Goal: Use online tool/utility: Use online tool/utility

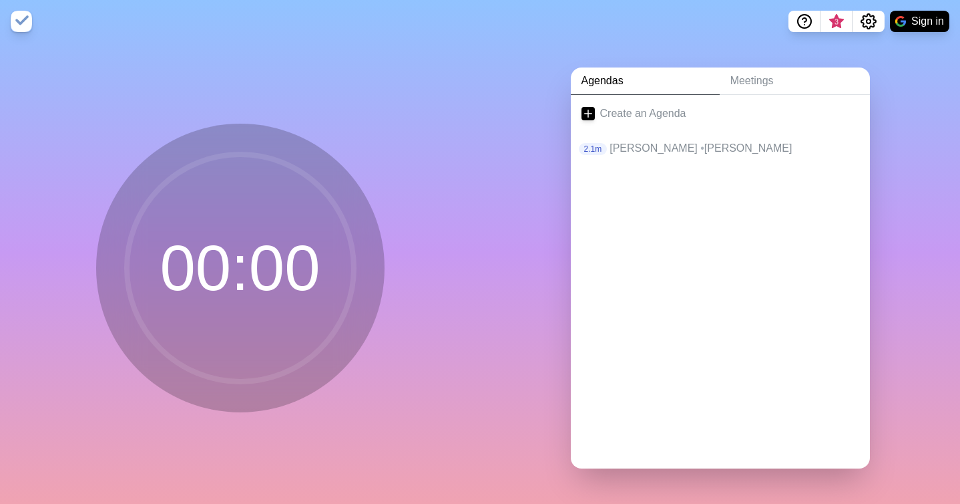
click at [181, 276] on circle at bounding box center [240, 267] width 227 height 227
click at [306, 250] on circle at bounding box center [240, 267] width 227 height 227
click at [587, 114] on icon at bounding box center [588, 113] width 13 height 13
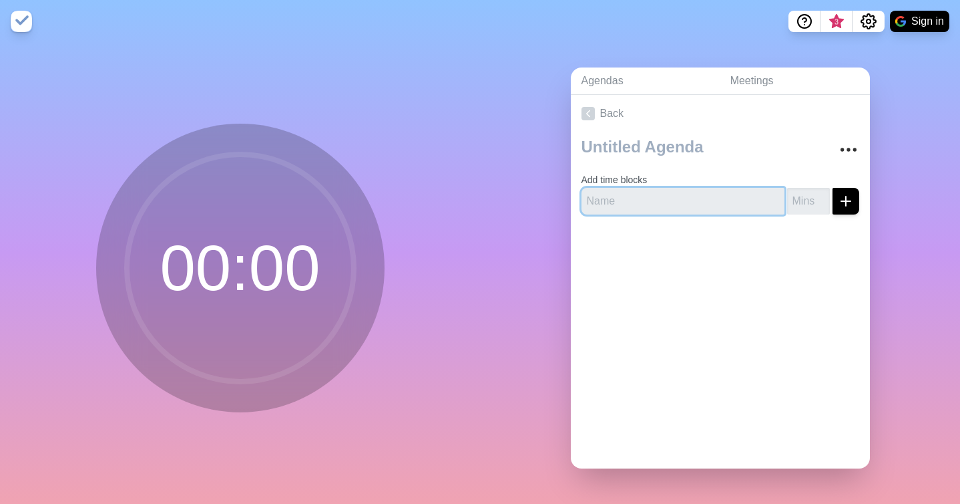
click at [610, 200] on input "text" at bounding box center [683, 201] width 203 height 27
type input "[PERSON_NAME]"
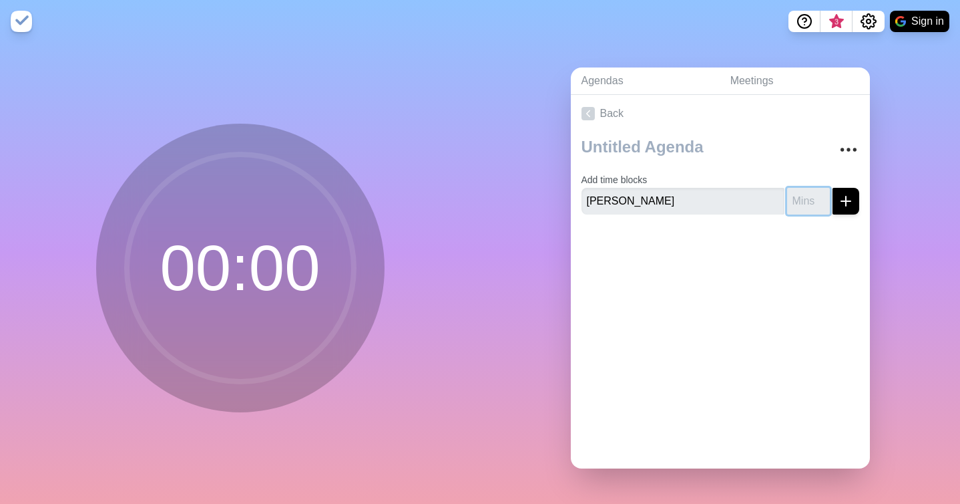
click at [807, 194] on input "number" at bounding box center [808, 201] width 43 height 27
click at [821, 196] on input "1" at bounding box center [808, 201] width 43 height 27
click at [821, 196] on input "2" at bounding box center [808, 201] width 43 height 27
click at [821, 196] on input "3" at bounding box center [808, 201] width 43 height 27
click at [821, 196] on input "4" at bounding box center [808, 201] width 43 height 27
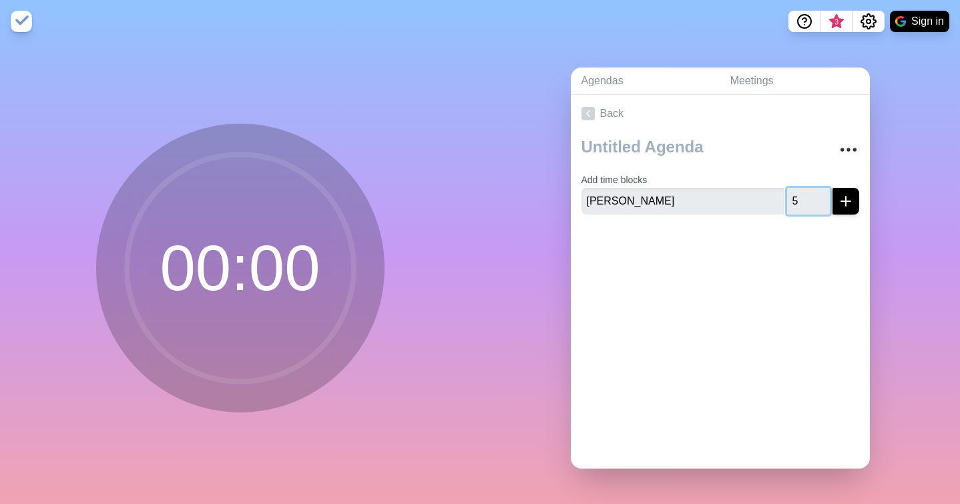
type input "5"
click at [821, 196] on input "5" at bounding box center [808, 201] width 43 height 27
click at [824, 242] on div at bounding box center [720, 251] width 299 height 53
click at [845, 205] on icon "submit" at bounding box center [846, 201] width 16 height 16
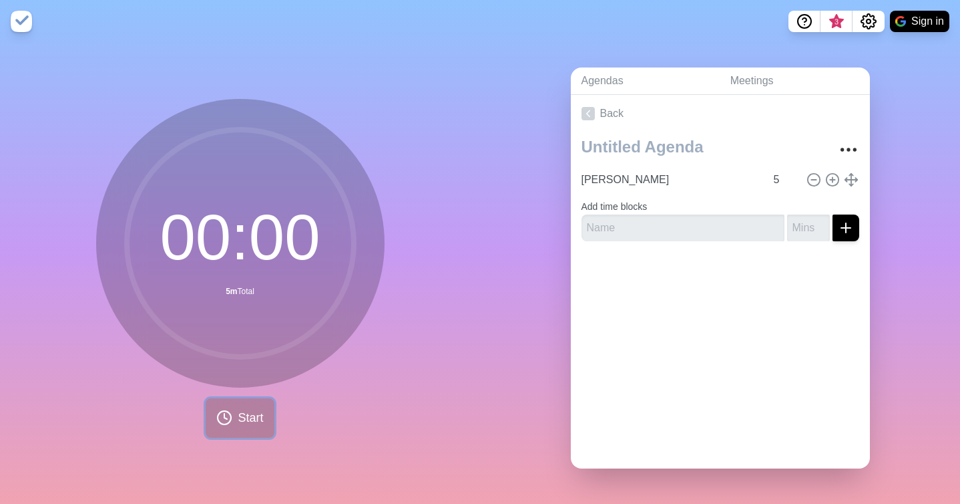
click at [242, 419] on span "Start" at bounding box center [250, 418] width 25 height 18
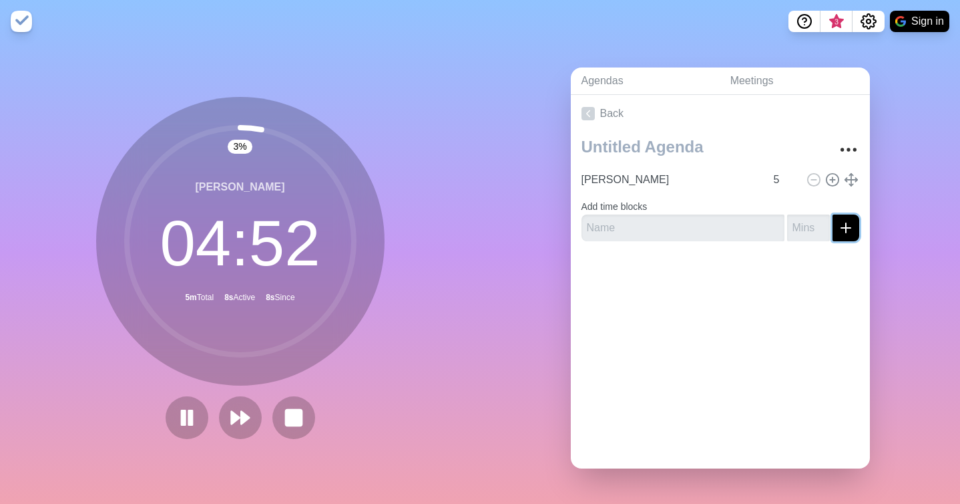
click at [845, 229] on icon "submit" at bounding box center [846, 228] width 16 height 16
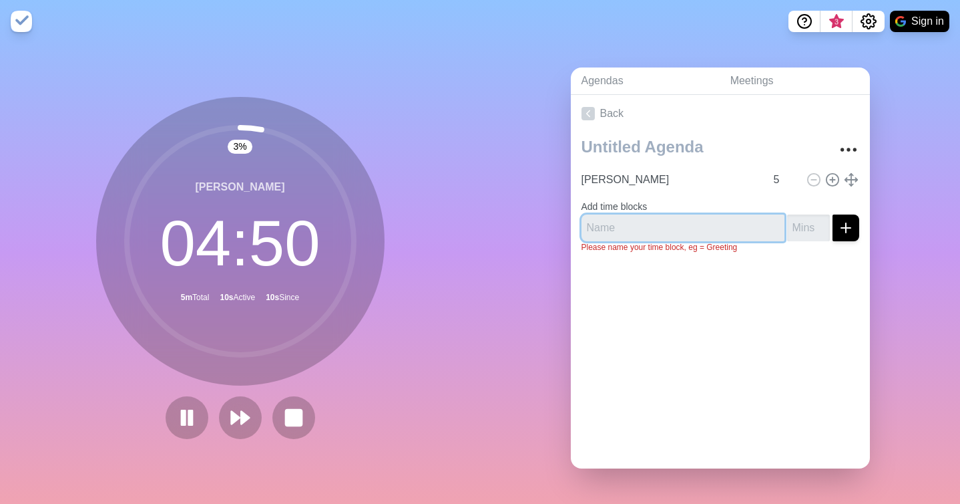
click at [678, 230] on input "text" at bounding box center [683, 227] width 203 height 27
type input "Yashar"
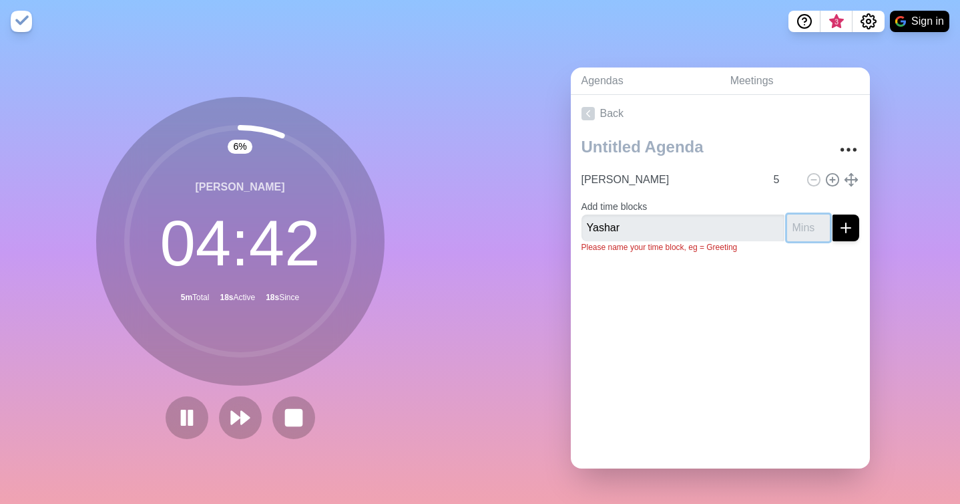
click at [815, 223] on input "number" at bounding box center [808, 227] width 43 height 27
type input "5"
click at [849, 230] on icon "submit" at bounding box center [846, 228] width 16 height 16
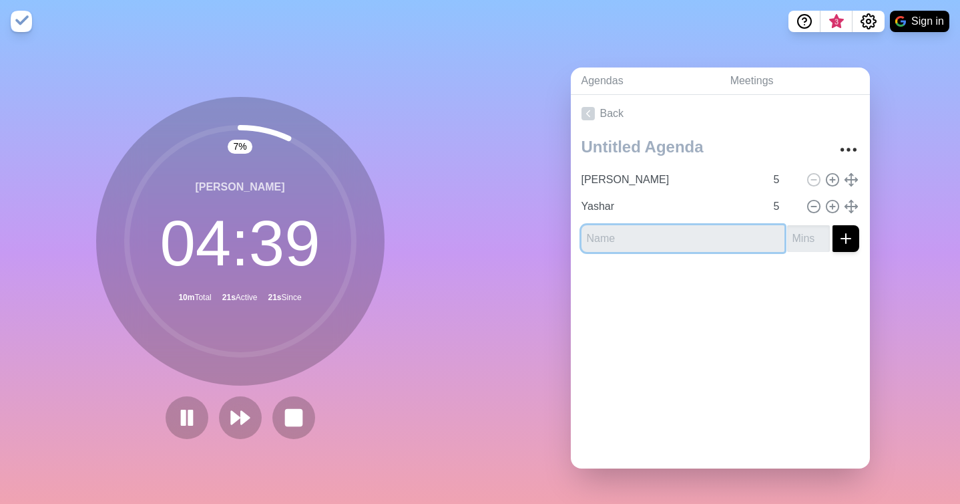
click at [692, 236] on input "text" at bounding box center [683, 238] width 203 height 27
type input "Ariza"
click at [799, 236] on input "number" at bounding box center [808, 238] width 43 height 27
type input "5"
click at [850, 241] on icon "submit" at bounding box center [846, 238] width 16 height 16
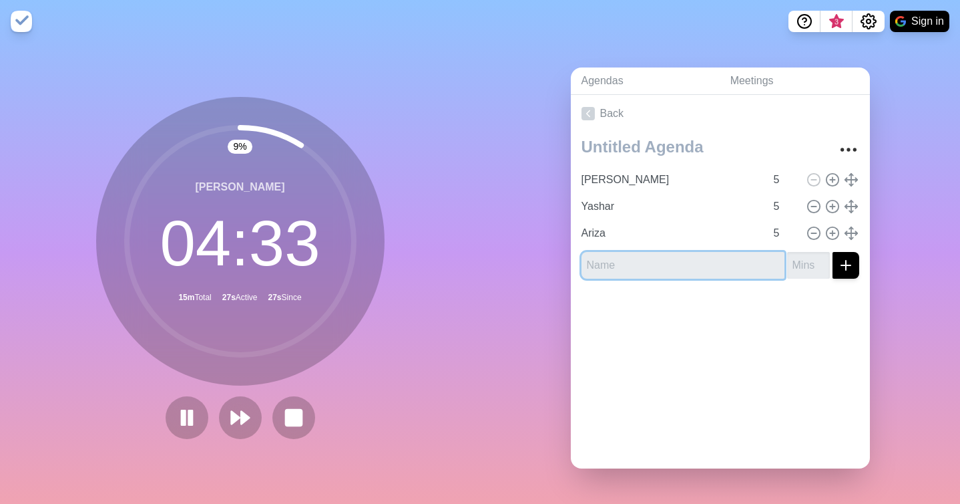
click at [711, 260] on input "text" at bounding box center [683, 265] width 203 height 27
type input "Khalili"
click at [795, 265] on input "number" at bounding box center [808, 265] width 43 height 27
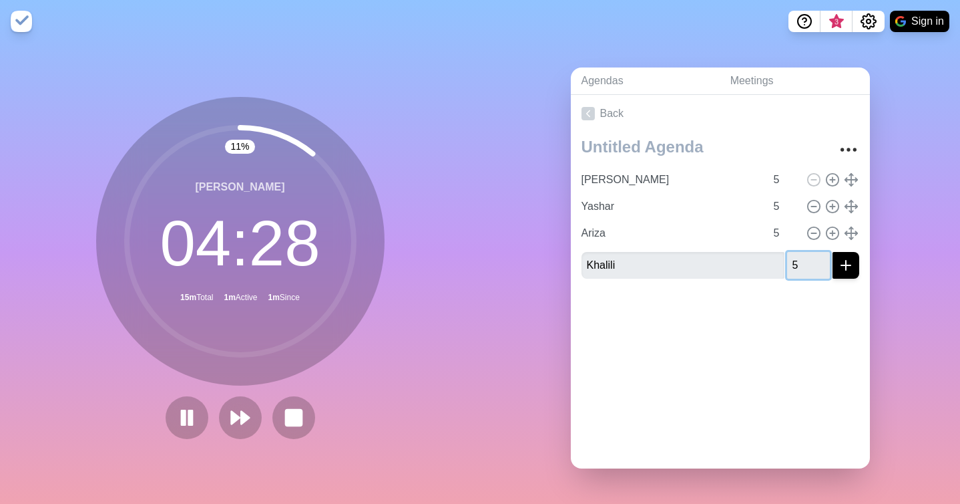
type input "5"
click at [849, 266] on icon "submit" at bounding box center [846, 265] width 16 height 16
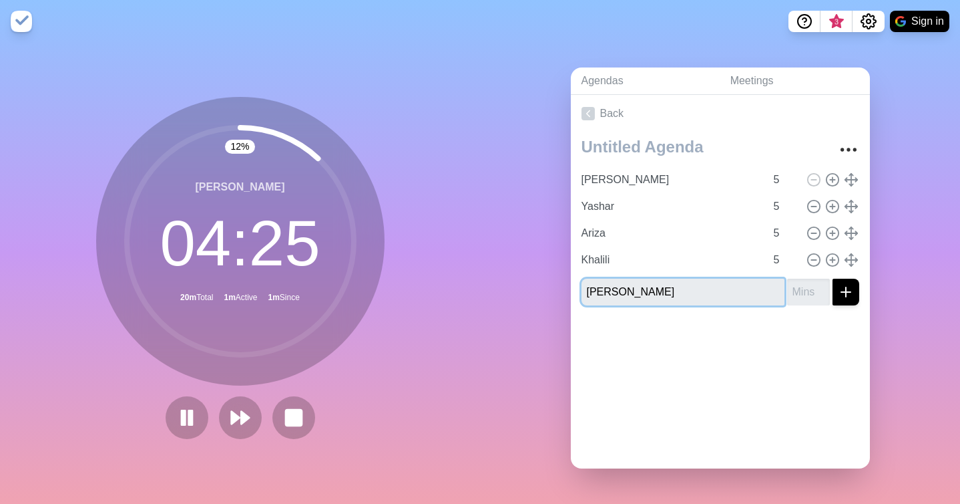
type input "[PERSON_NAME]"
click at [813, 288] on input "number" at bounding box center [808, 291] width 43 height 27
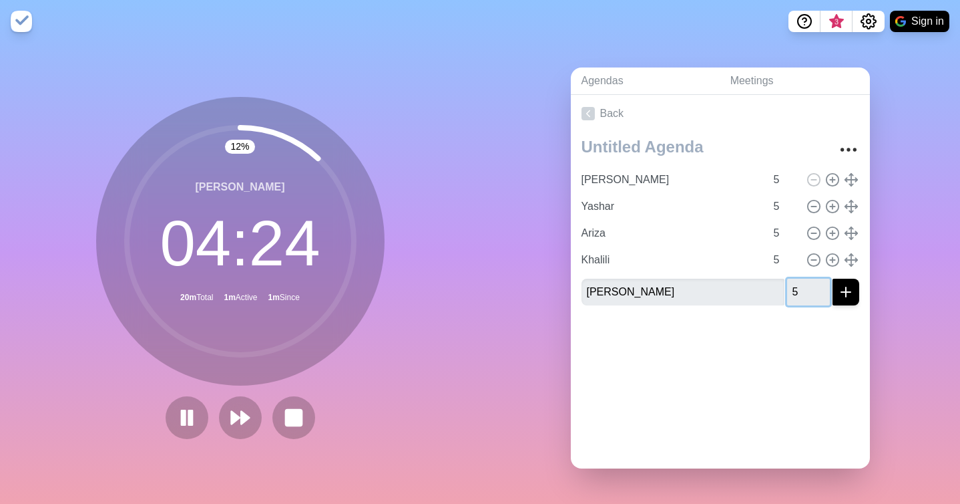
type input "5"
click at [855, 296] on button "submit" at bounding box center [846, 291] width 27 height 27
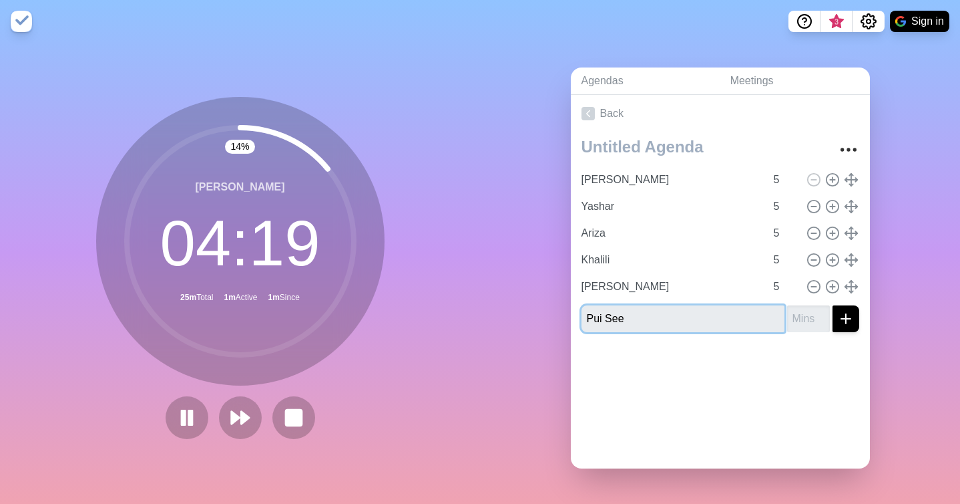
type input "Pui See"
click at [839, 314] on icon "submit" at bounding box center [846, 319] width 16 height 16
type input "5"
click at [847, 313] on icon "submit" at bounding box center [846, 319] width 16 height 16
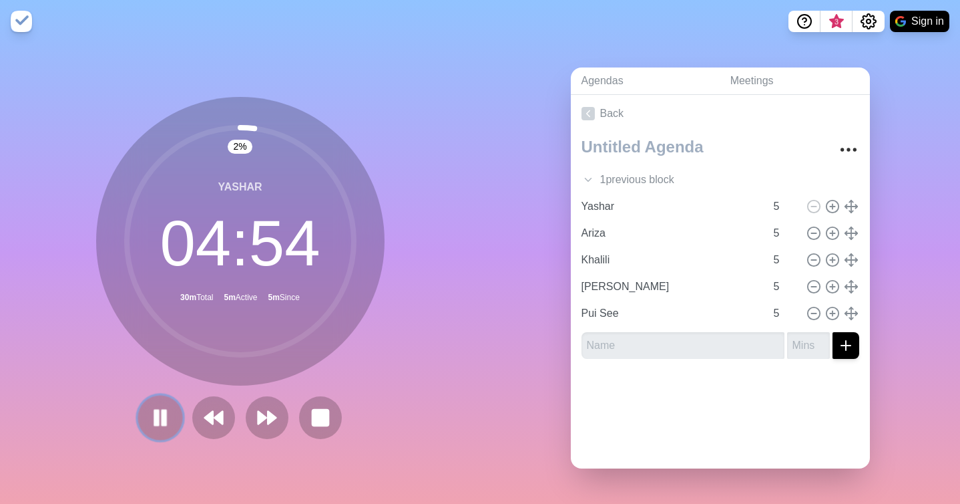
click at [163, 413] on rect at bounding box center [164, 417] width 4 height 15
click at [214, 411] on icon at bounding box center [213, 417] width 23 height 23
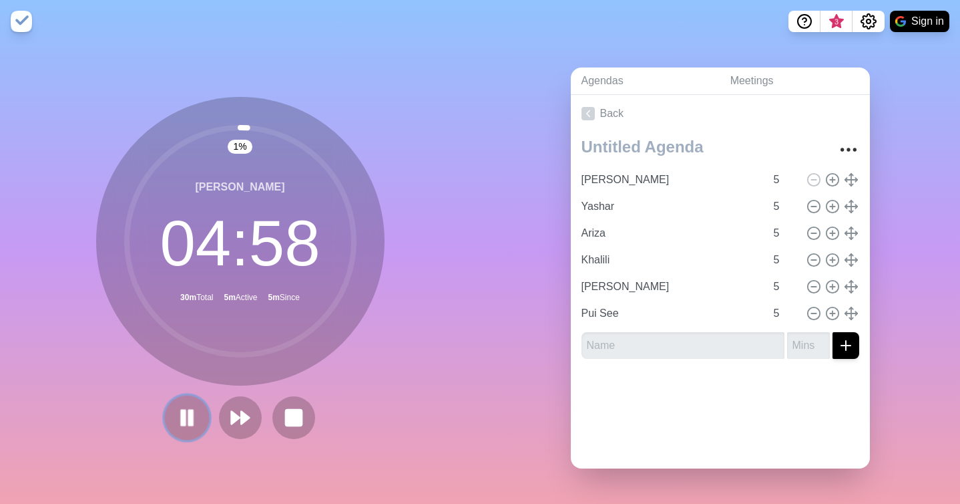
click at [186, 415] on icon at bounding box center [187, 417] width 23 height 23
click at [233, 415] on polygon at bounding box center [235, 417] width 9 height 13
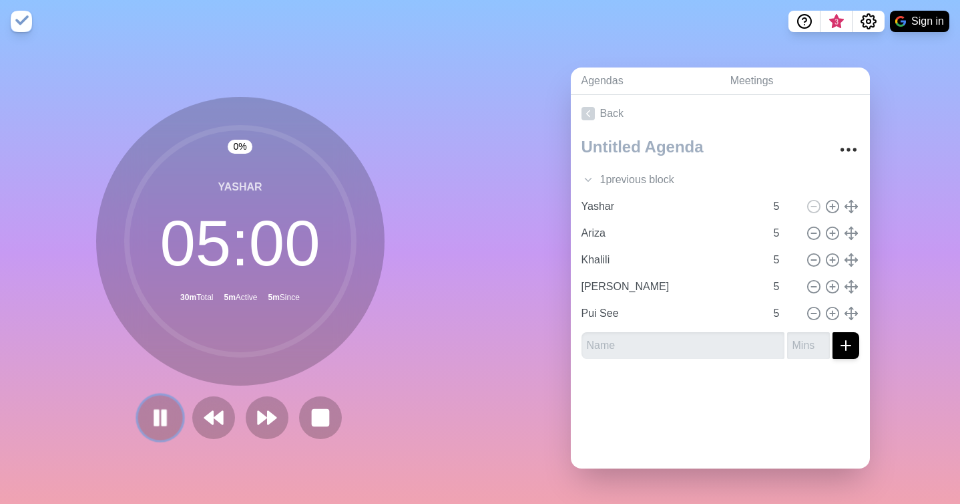
click at [168, 417] on icon at bounding box center [160, 417] width 23 height 23
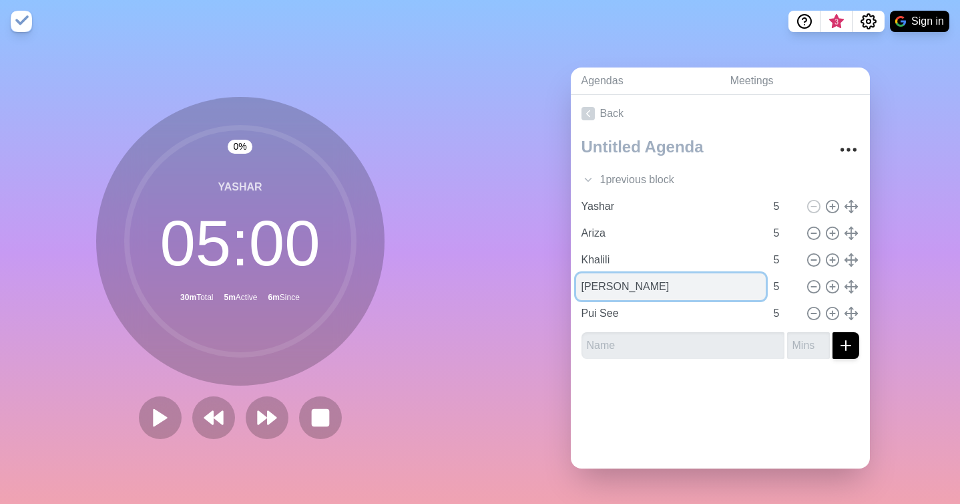
click at [678, 293] on input "[PERSON_NAME]" at bounding box center [671, 286] width 190 height 27
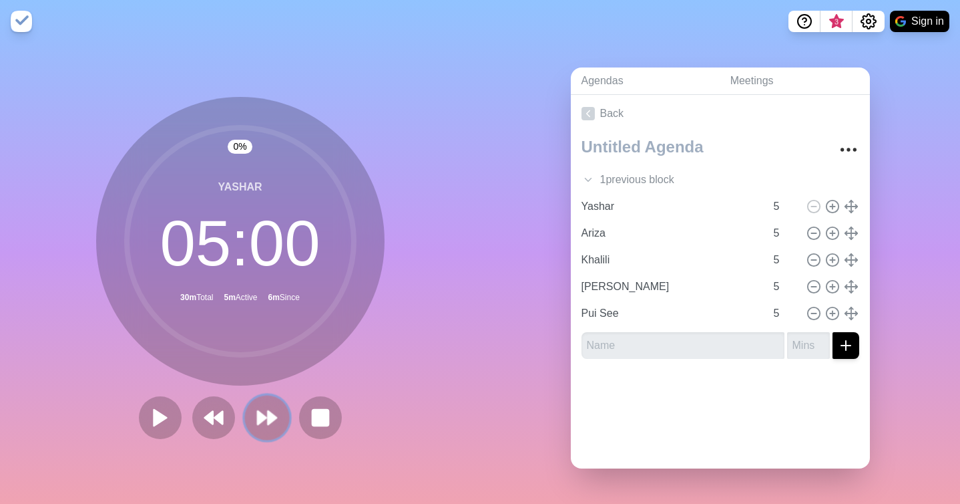
click at [274, 417] on polygon at bounding box center [272, 417] width 9 height 13
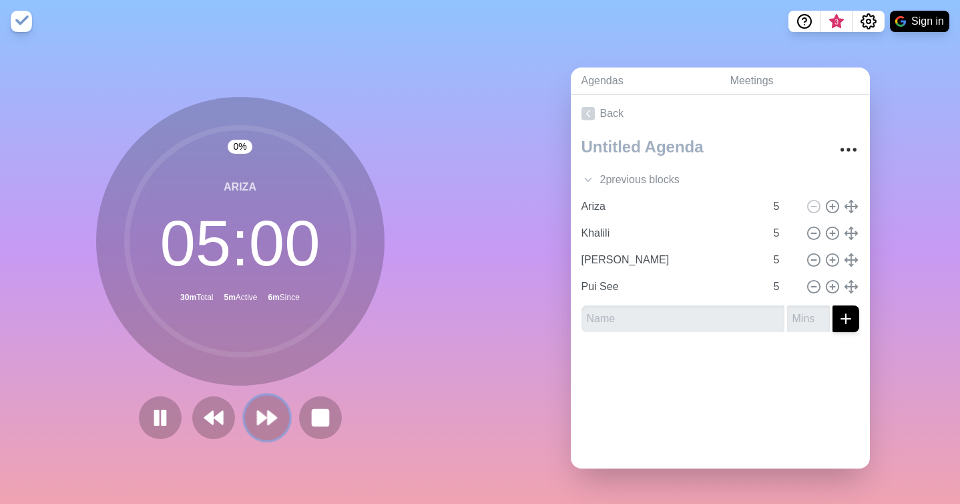
click at [274, 417] on polygon at bounding box center [272, 417] width 9 height 13
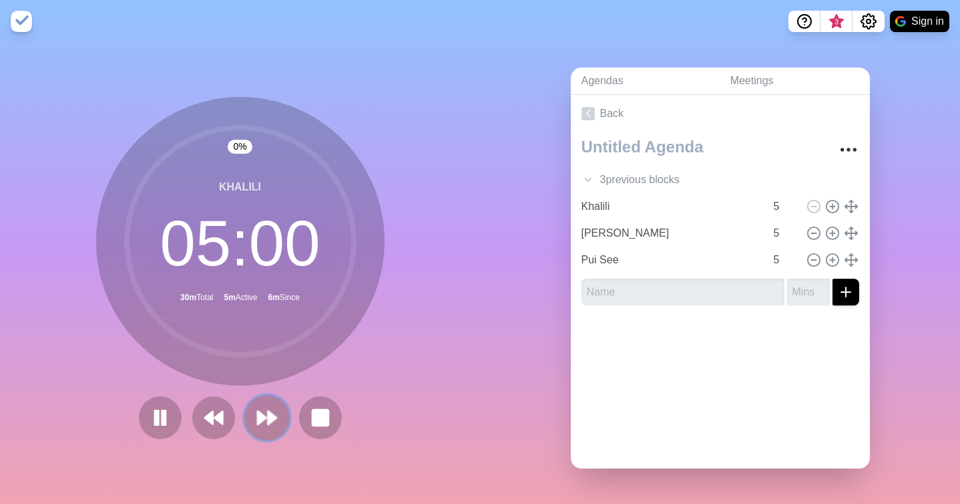
click at [274, 417] on polygon at bounding box center [272, 417] width 9 height 13
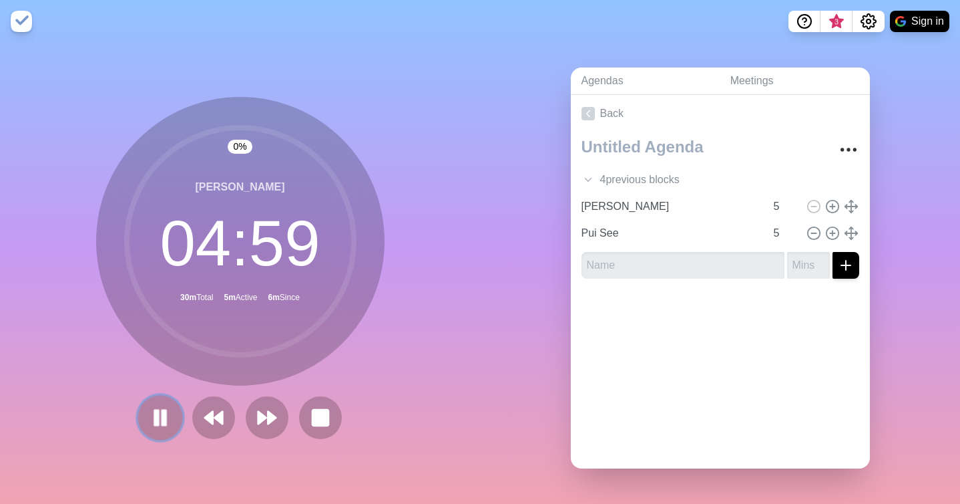
click at [157, 415] on rect at bounding box center [156, 417] width 4 height 15
click at [156, 419] on polygon at bounding box center [160, 417] width 13 height 17
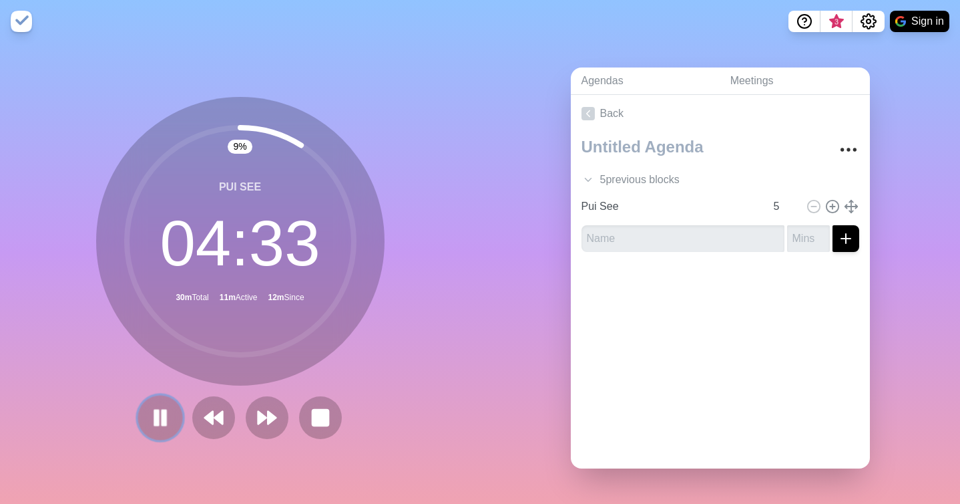
click at [166, 420] on rect at bounding box center [164, 417] width 4 height 15
click at [221, 421] on polygon at bounding box center [218, 417] width 9 height 13
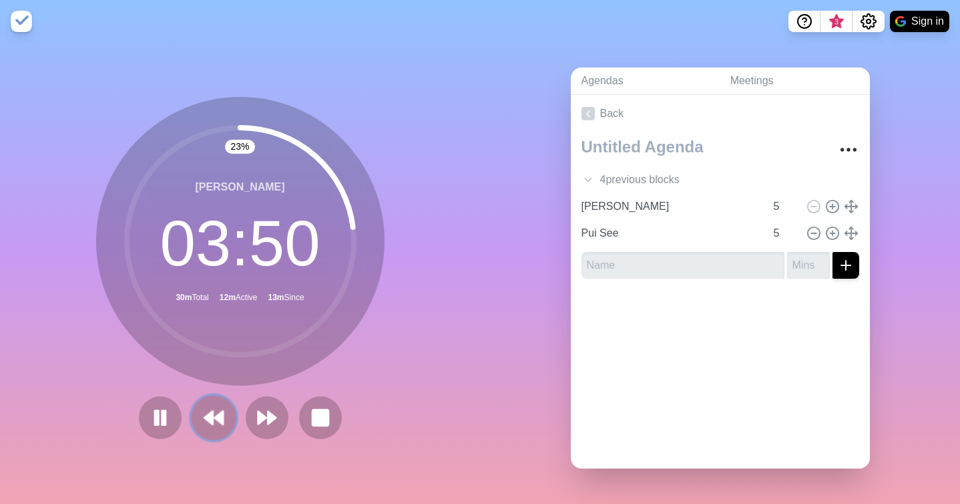
click at [224, 415] on icon at bounding box center [213, 417] width 23 height 23
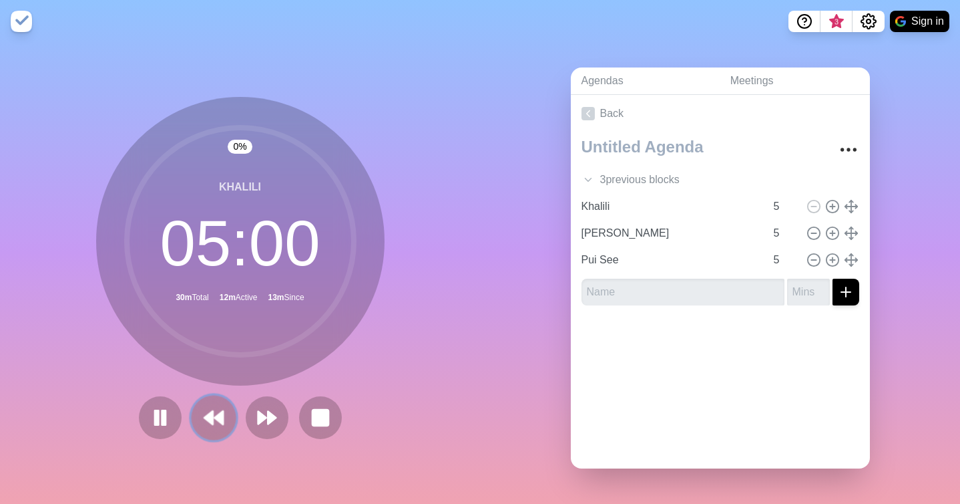
click at [224, 415] on icon at bounding box center [213, 417] width 23 height 23
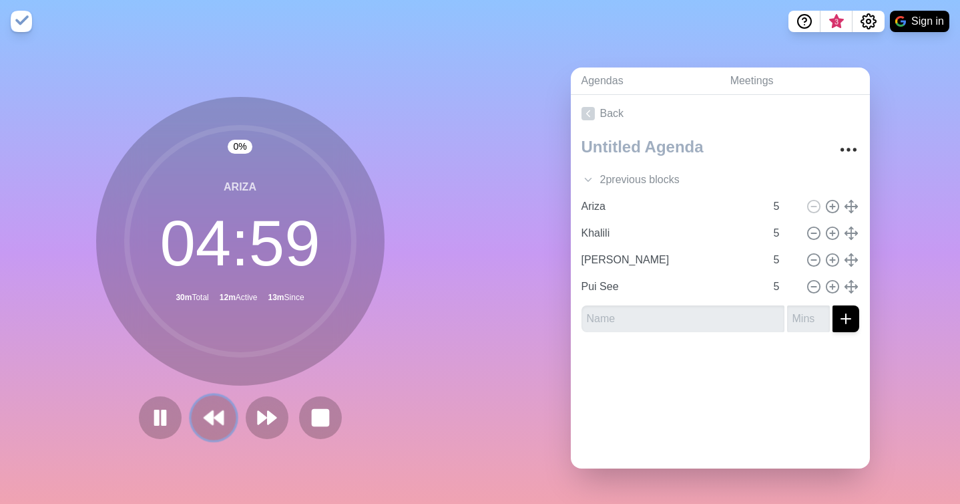
click at [224, 415] on icon at bounding box center [213, 417] width 23 height 23
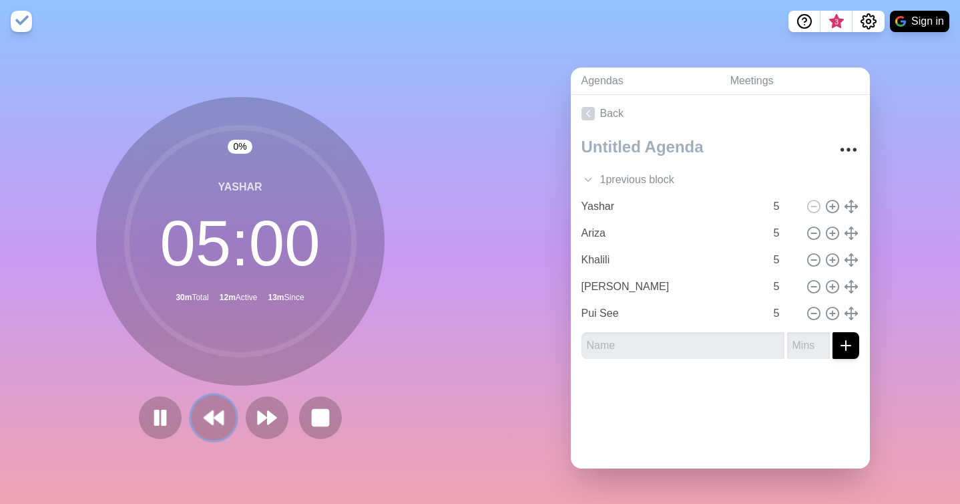
click at [224, 415] on icon at bounding box center [213, 417] width 23 height 23
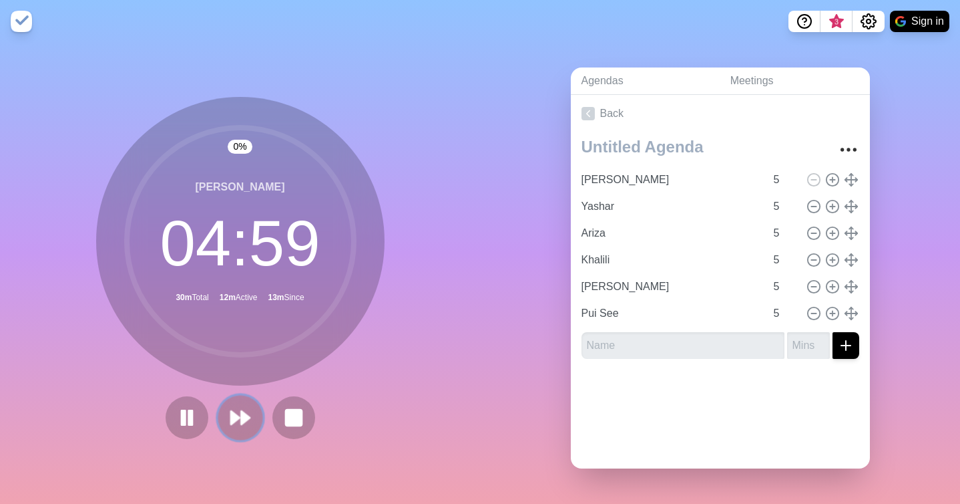
click at [256, 413] on button at bounding box center [240, 417] width 45 height 45
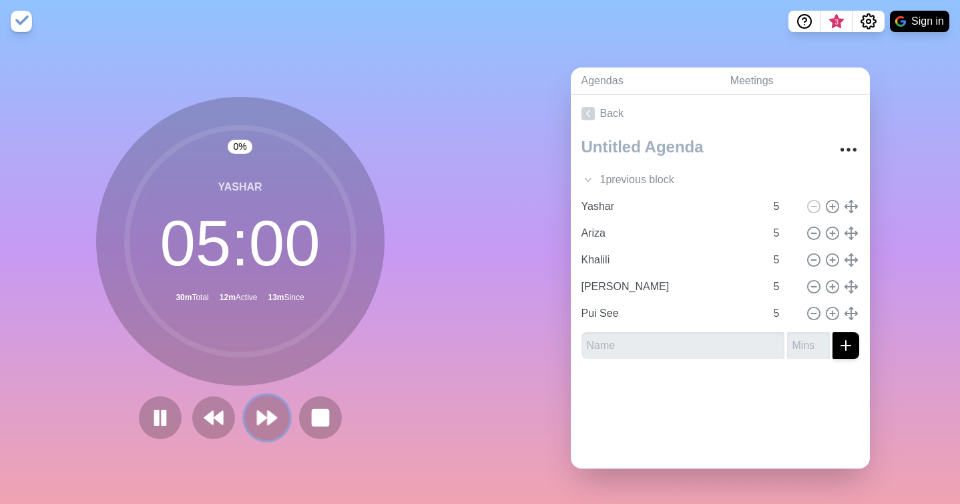
click at [258, 413] on polygon at bounding box center [262, 417] width 9 height 13
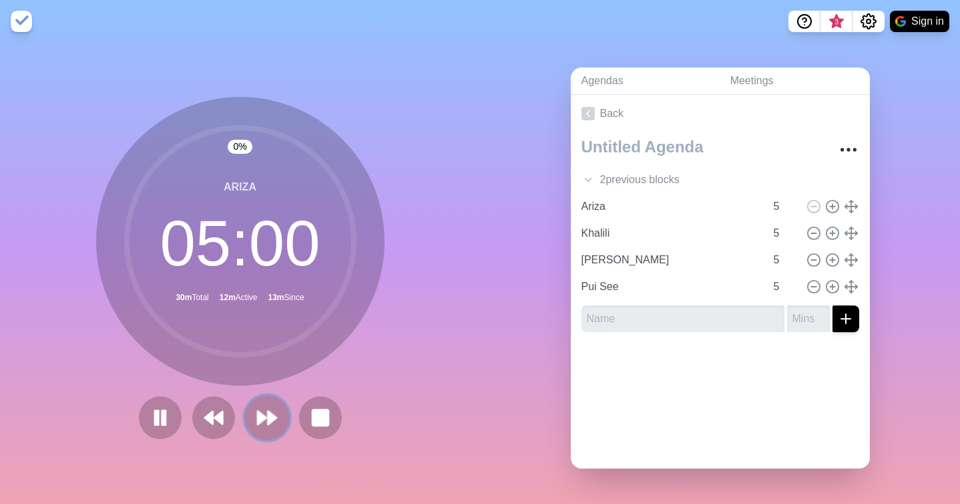
click at [258, 413] on polygon at bounding box center [262, 417] width 9 height 13
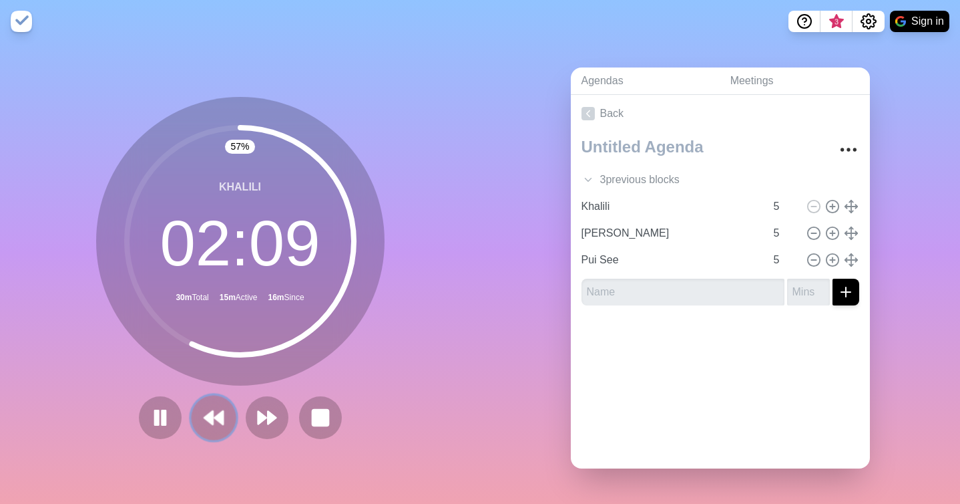
click at [216, 410] on icon at bounding box center [213, 417] width 23 height 23
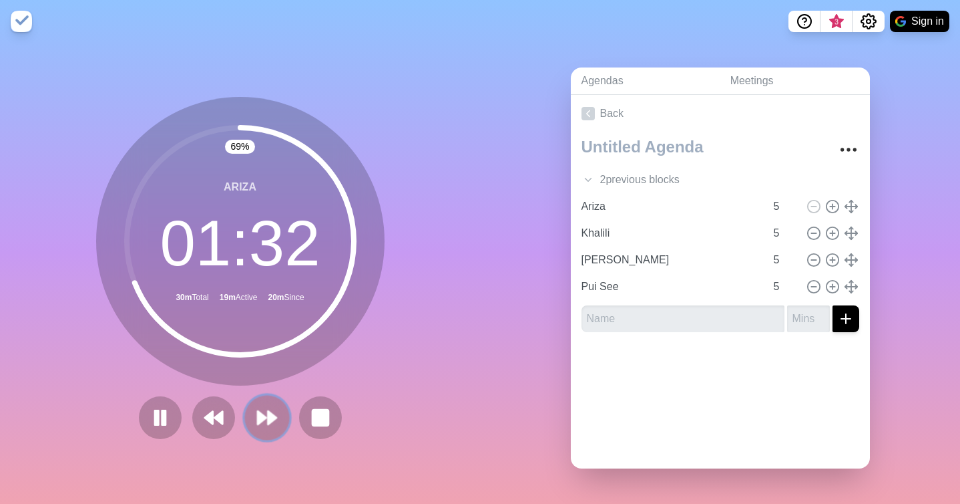
click at [270, 425] on icon at bounding box center [267, 417] width 23 height 23
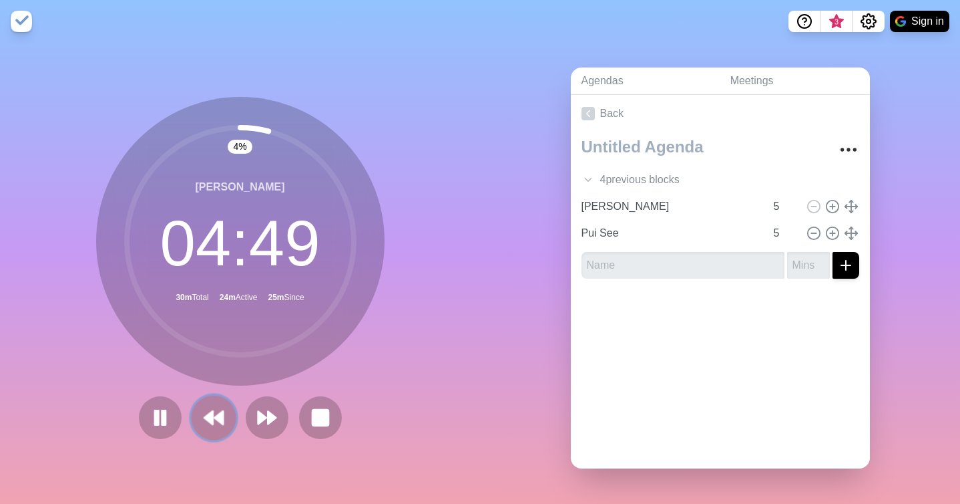
click at [204, 403] on button at bounding box center [213, 417] width 45 height 45
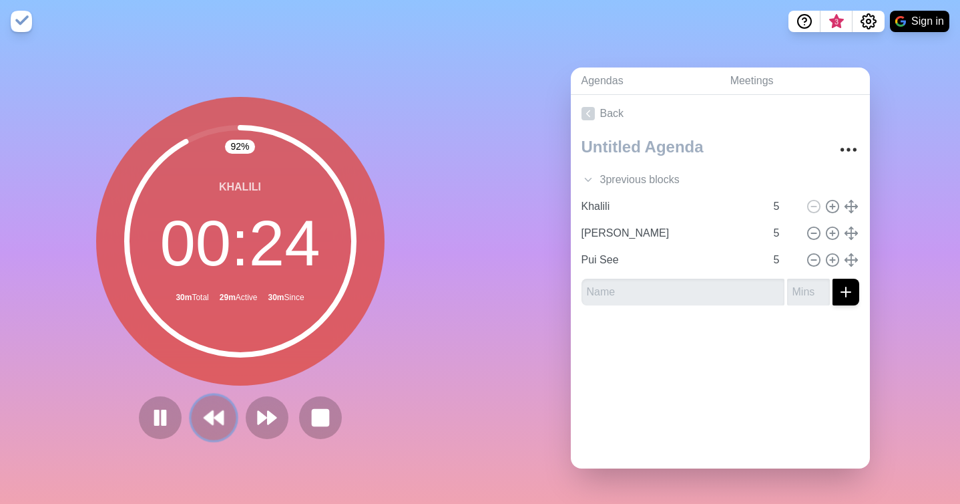
click at [213, 416] on icon at bounding box center [213, 417] width 23 height 23
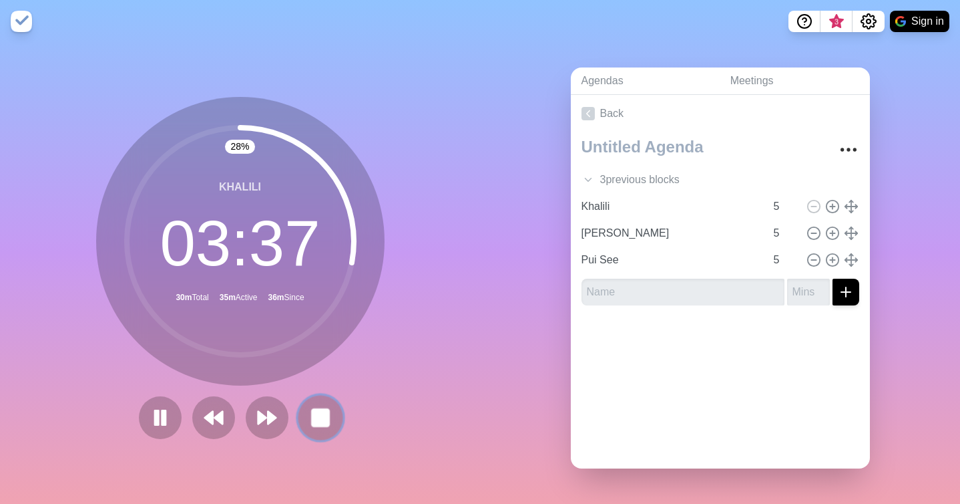
click at [308, 415] on button at bounding box center [320, 417] width 45 height 45
